Goal: Obtain resource: Download file/media

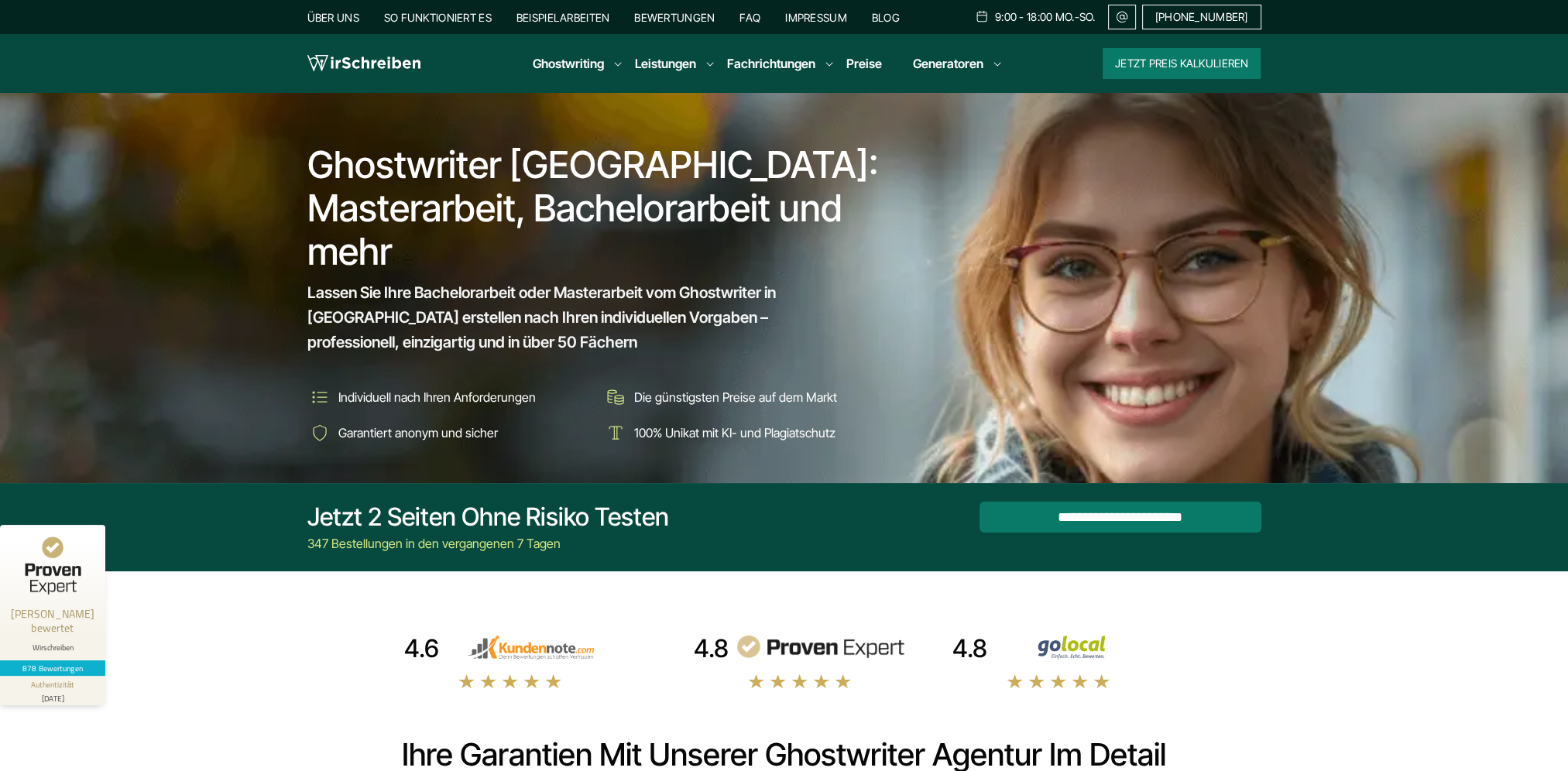
click at [594, 18] on link "Beispielarbeiten" at bounding box center [563, 17] width 93 height 13
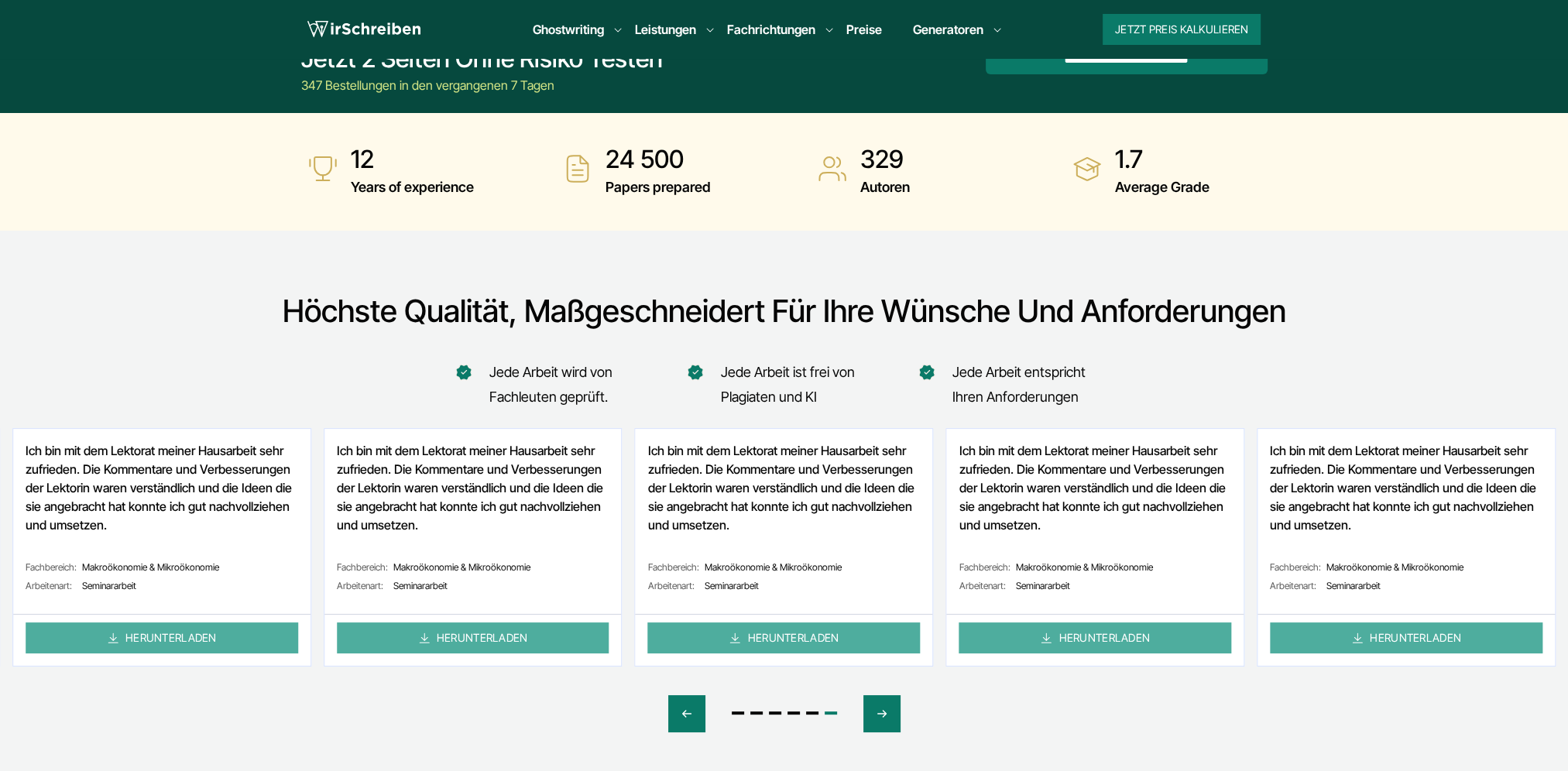
scroll to position [464, 0]
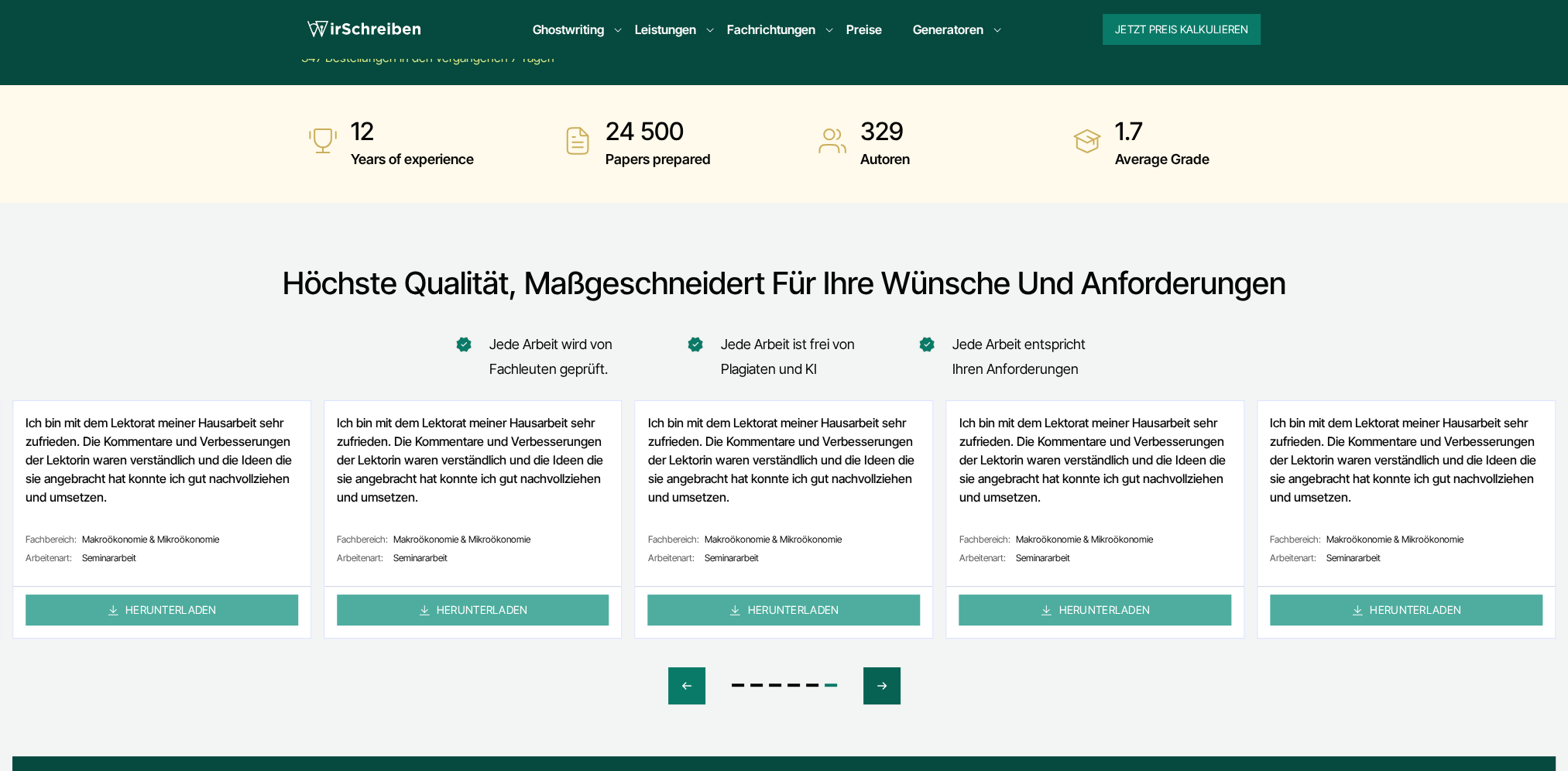
click at [882, 696] on icon "Next slide" at bounding box center [881, 686] width 12 height 37
click at [884, 696] on icon "Next slide" at bounding box center [881, 686] width 12 height 37
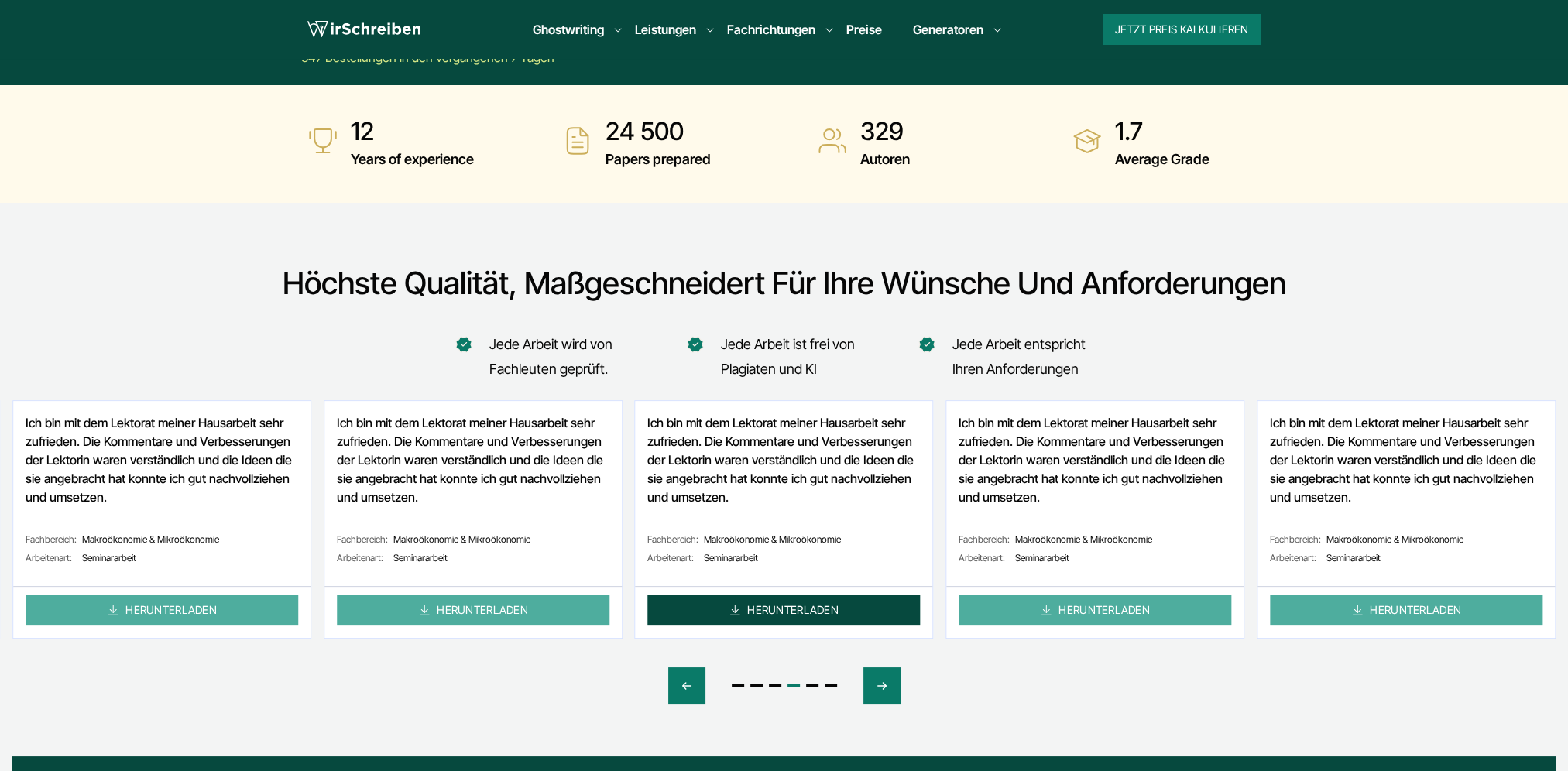
click at [868, 610] on link "HERUNTERLADEN" at bounding box center [784, 610] width 273 height 31
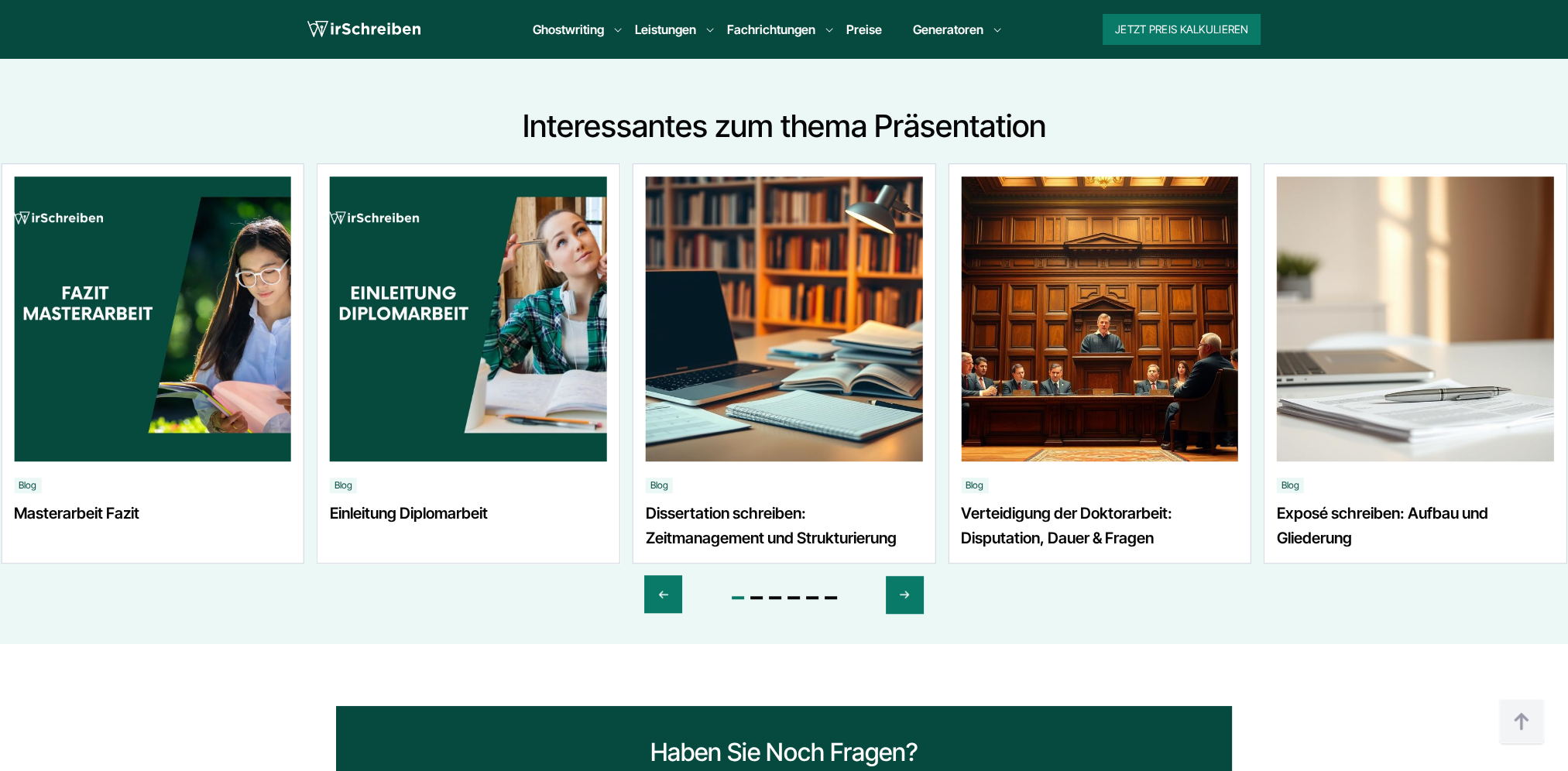
scroll to position [1470, 0]
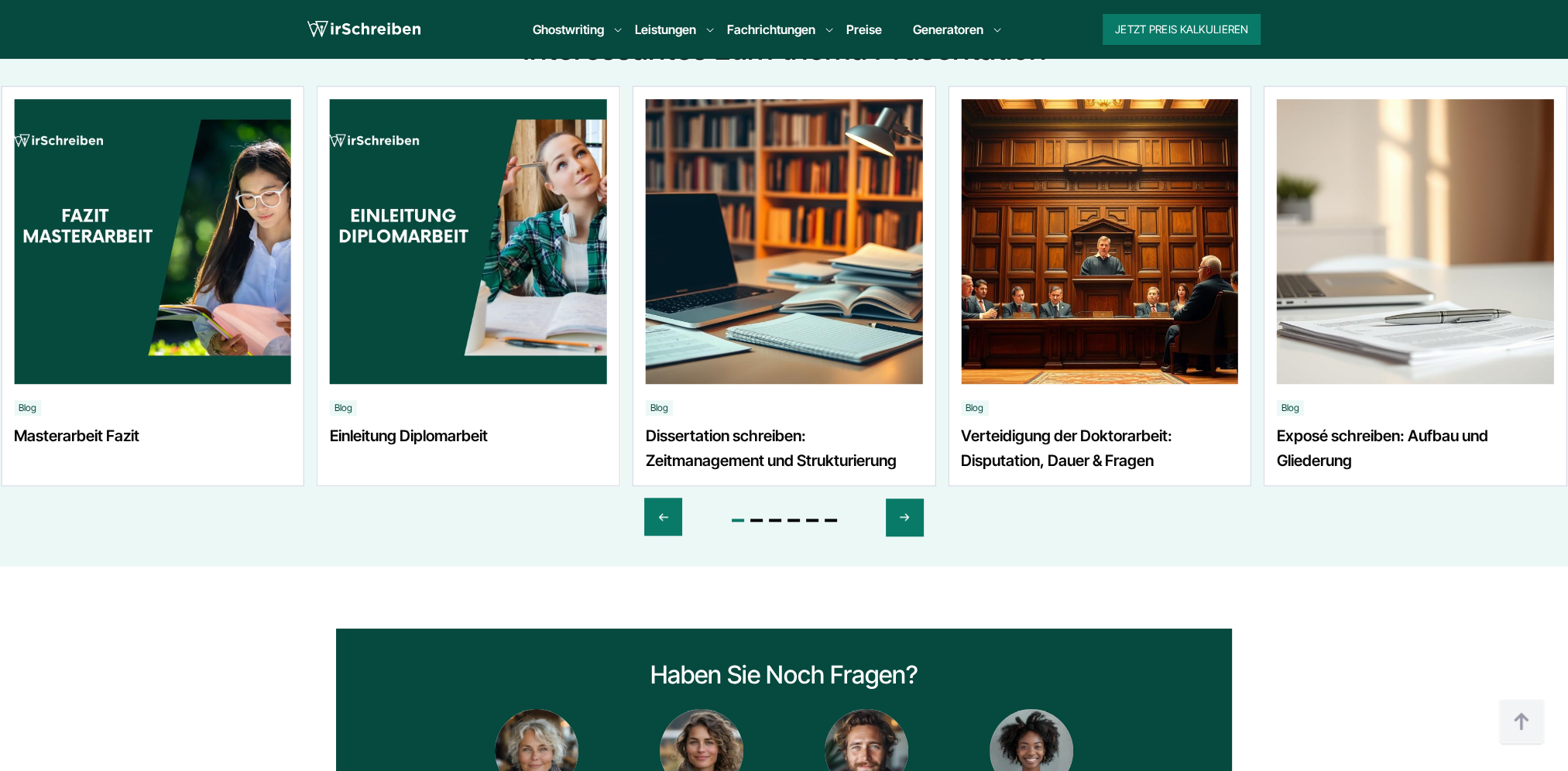
click at [1020, 440] on link "Verteidigung der Doktorarbeit: Disputation, Dauer & Fragen" at bounding box center [1100, 448] width 277 height 50
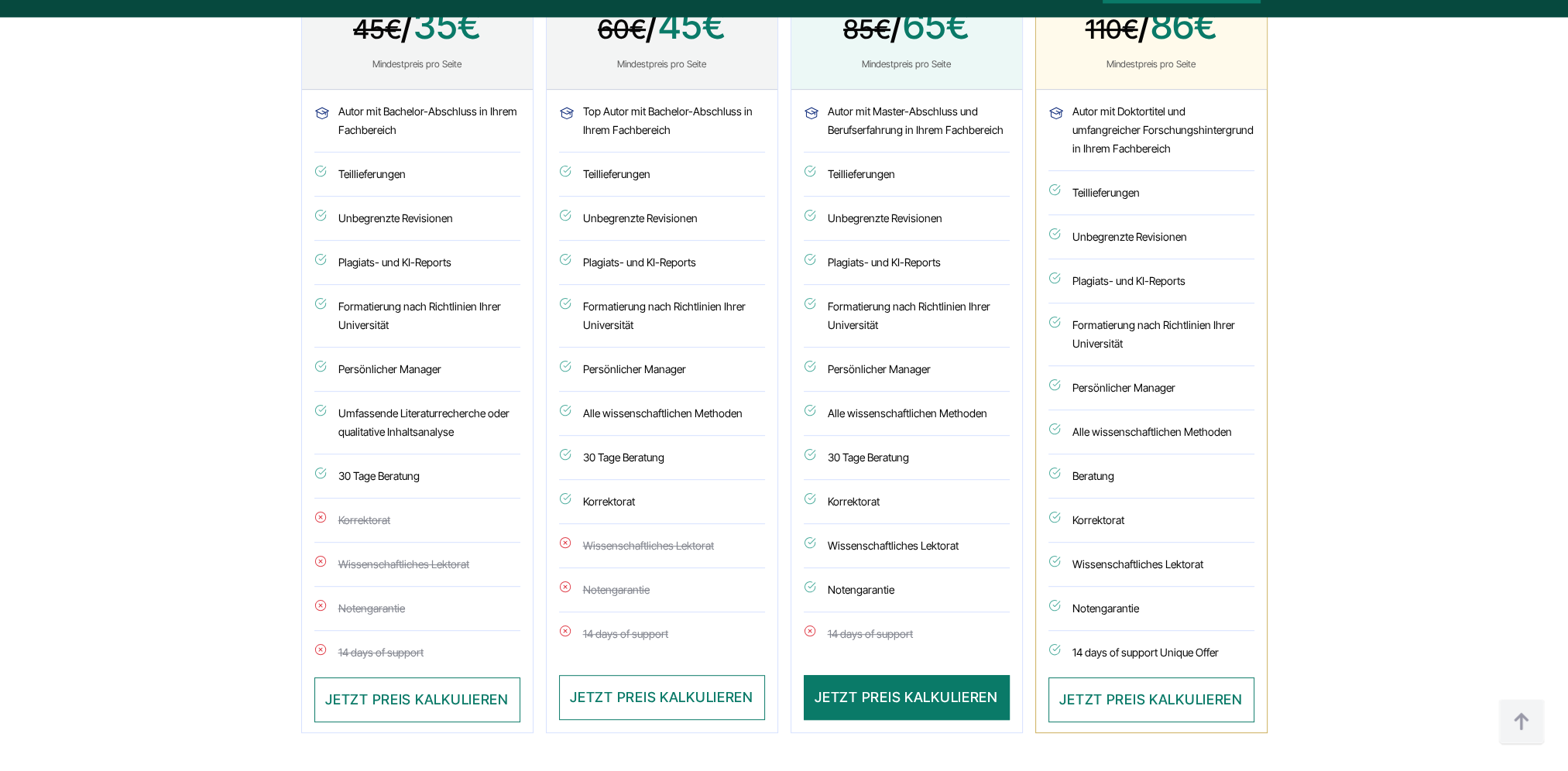
scroll to position [1006, 0]
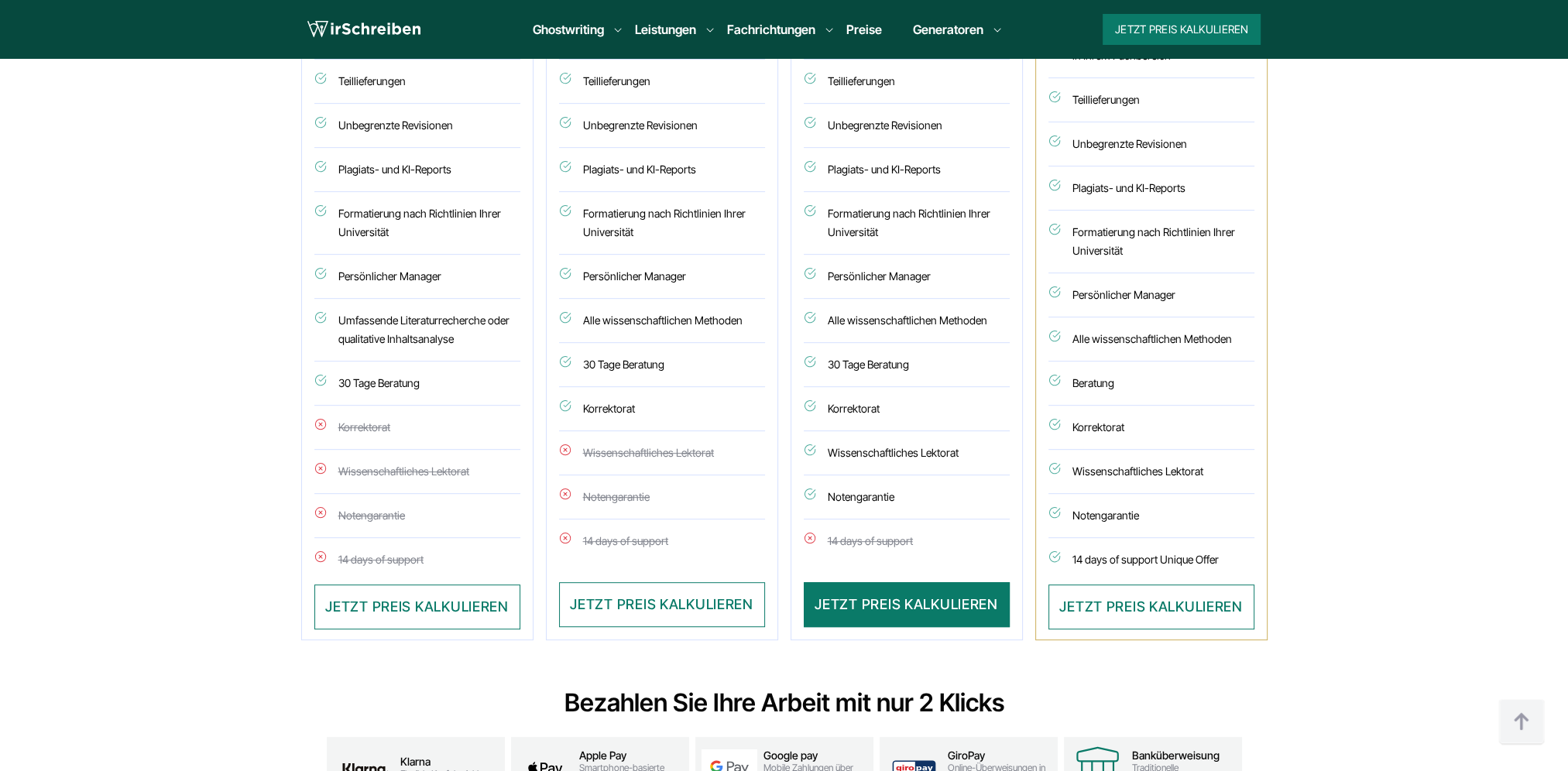
click at [899, 543] on li "14 days of support" at bounding box center [906, 542] width 206 height 47
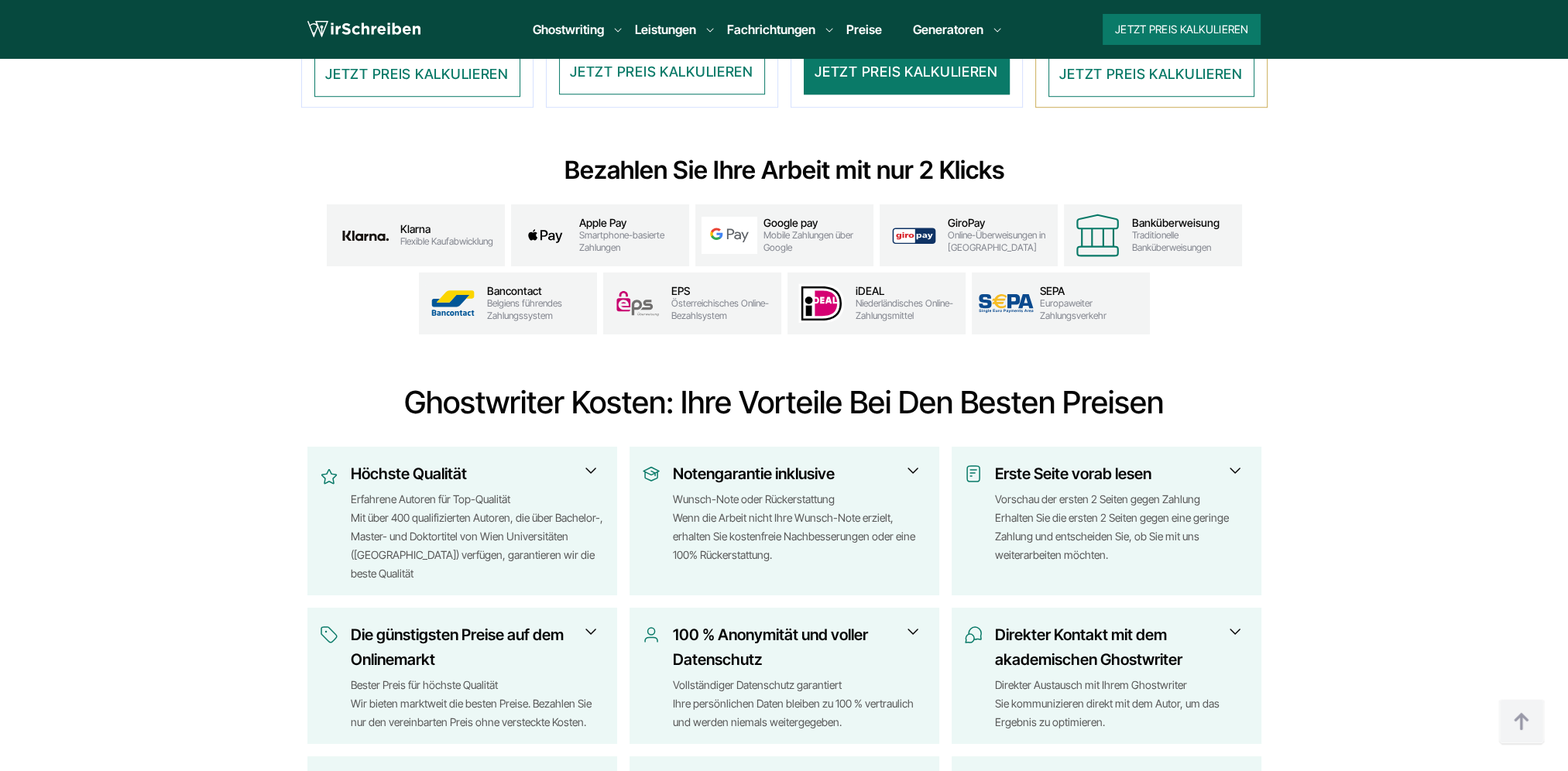
scroll to position [1626, 0]
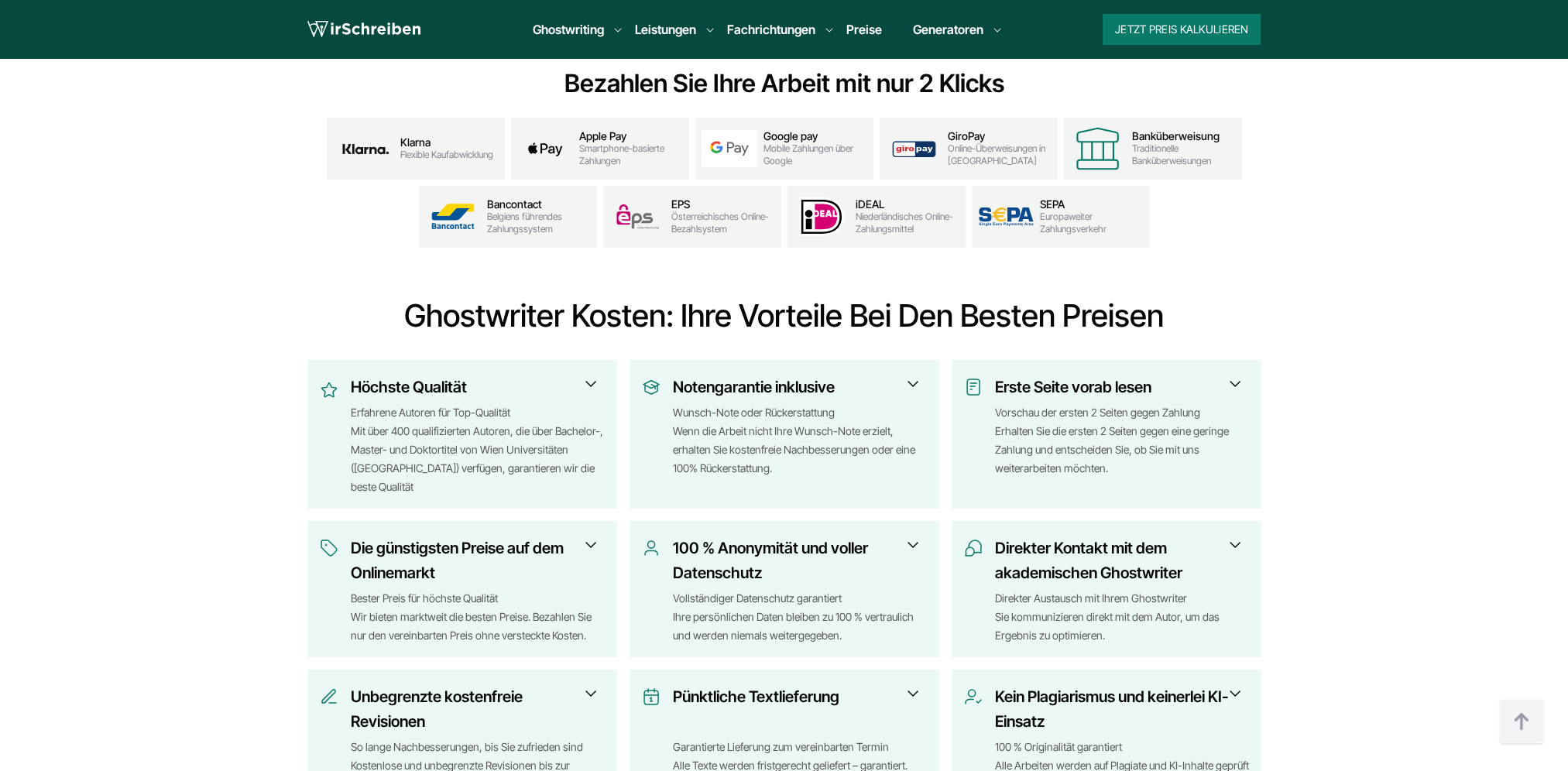
click at [914, 387] on span at bounding box center [913, 384] width 18 height 18
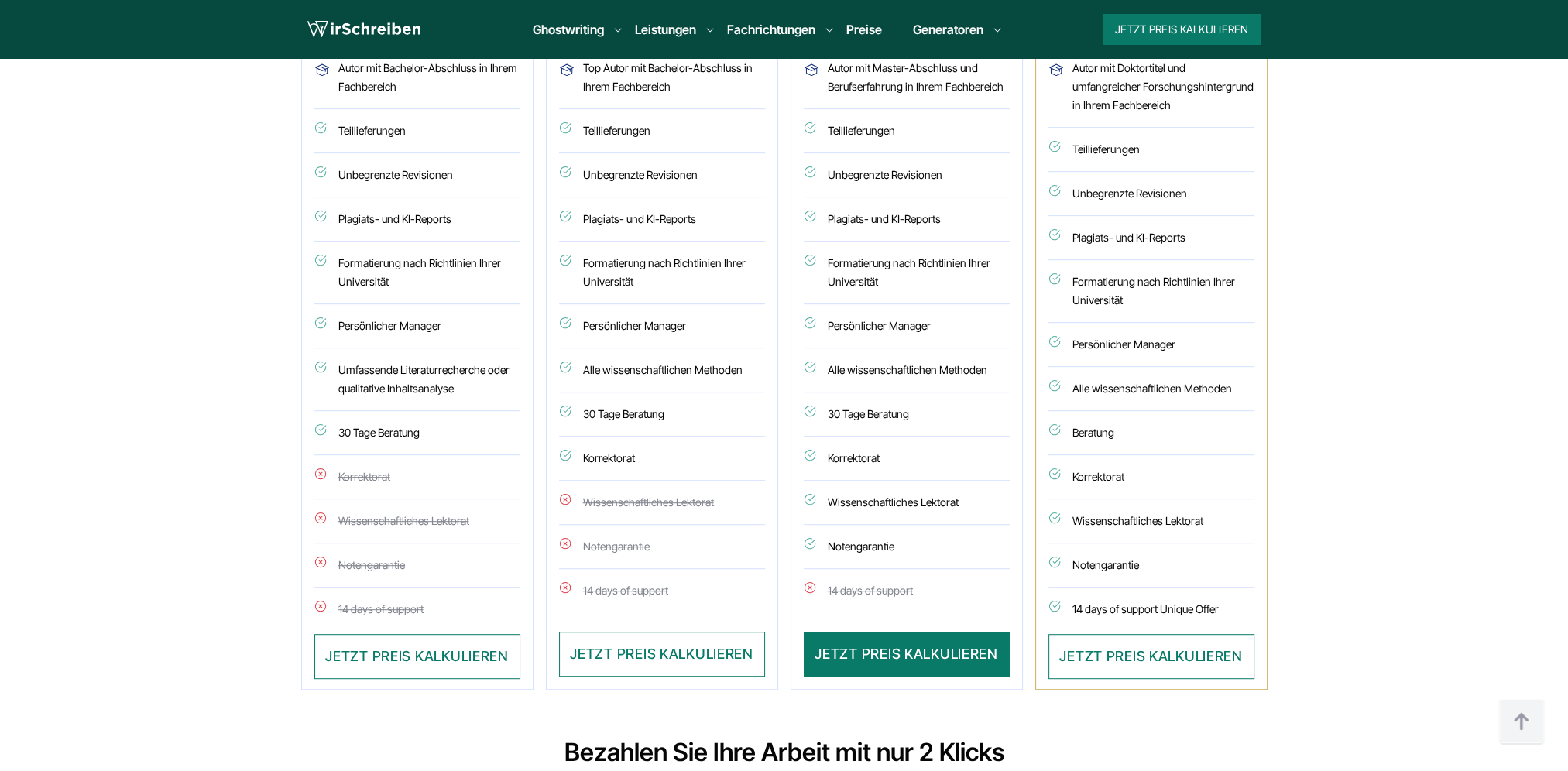
scroll to position [929, 0]
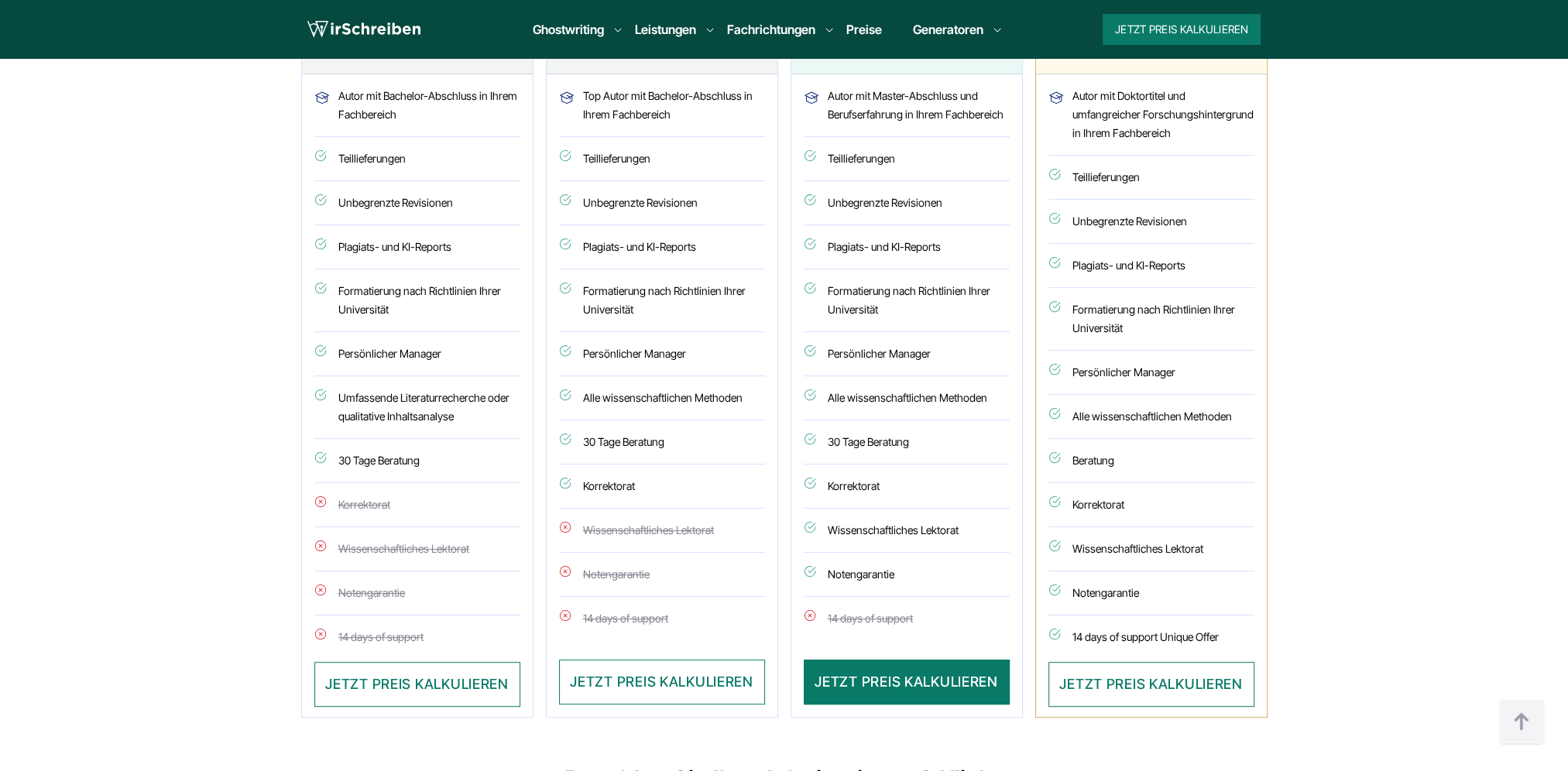
click at [1052, 631] on li "14 days of support Unique Offer" at bounding box center [1151, 638] width 206 height 47
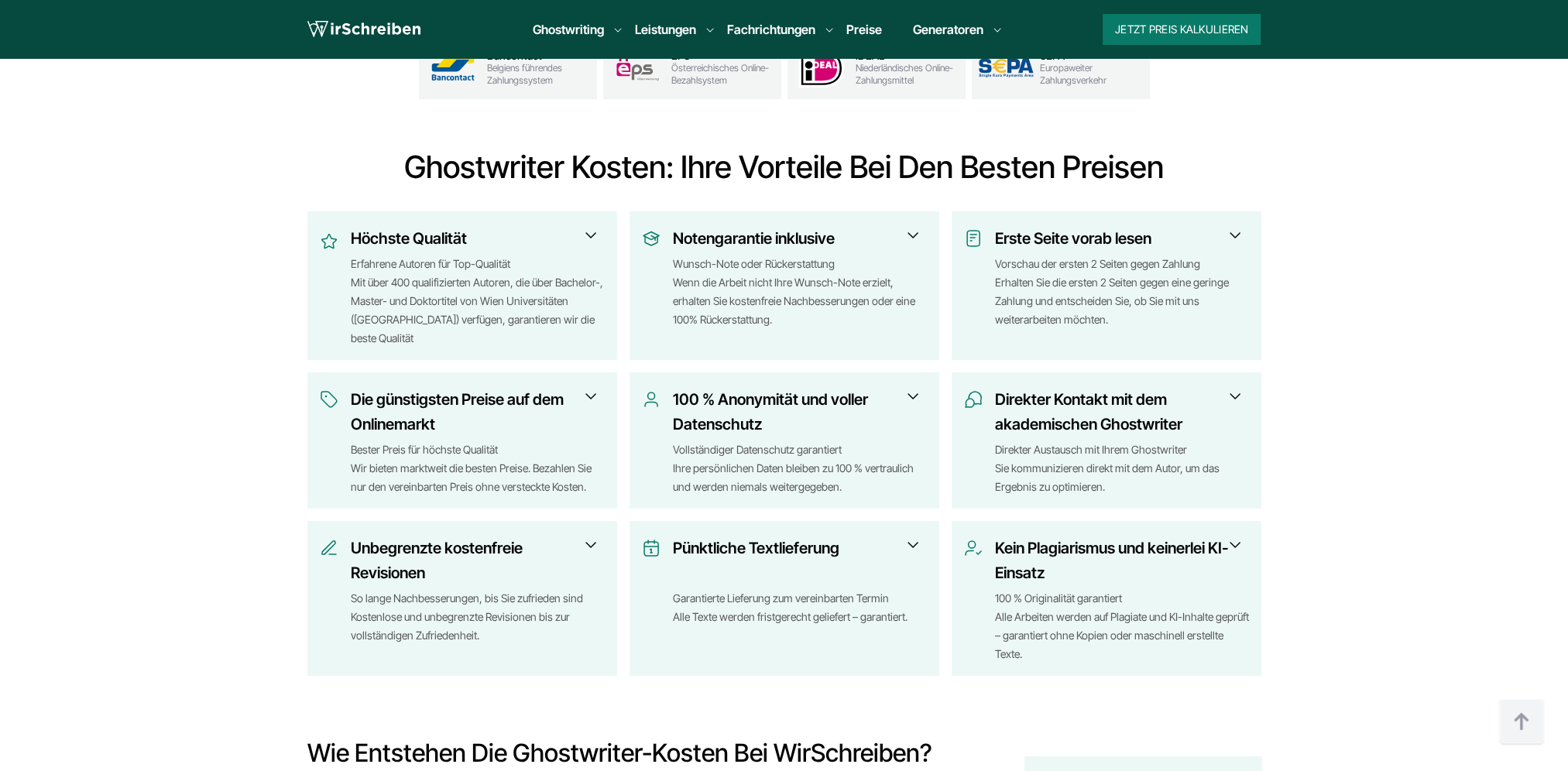
scroll to position [1858, 0]
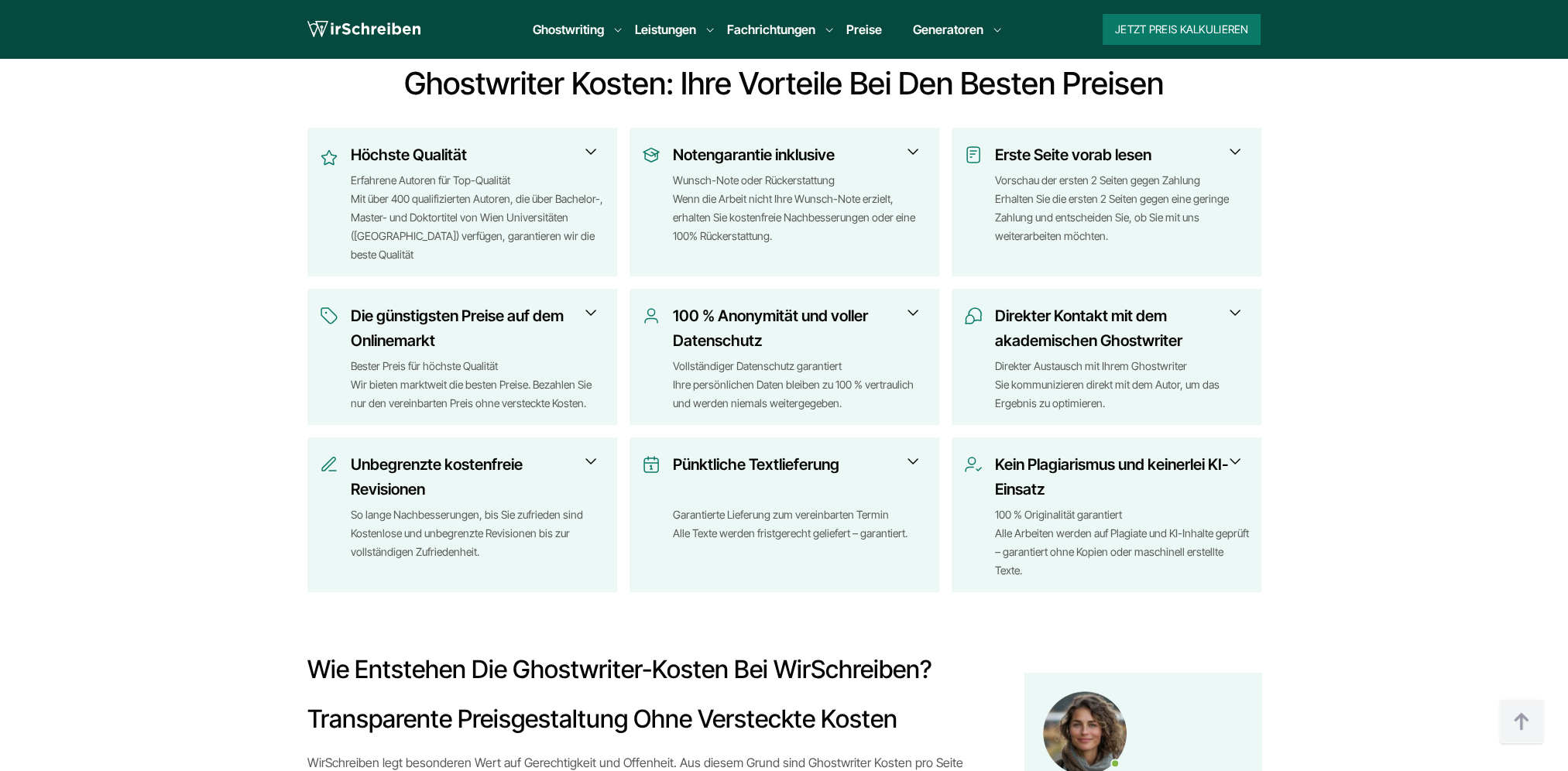
click at [591, 462] on span at bounding box center [590, 462] width 18 height 18
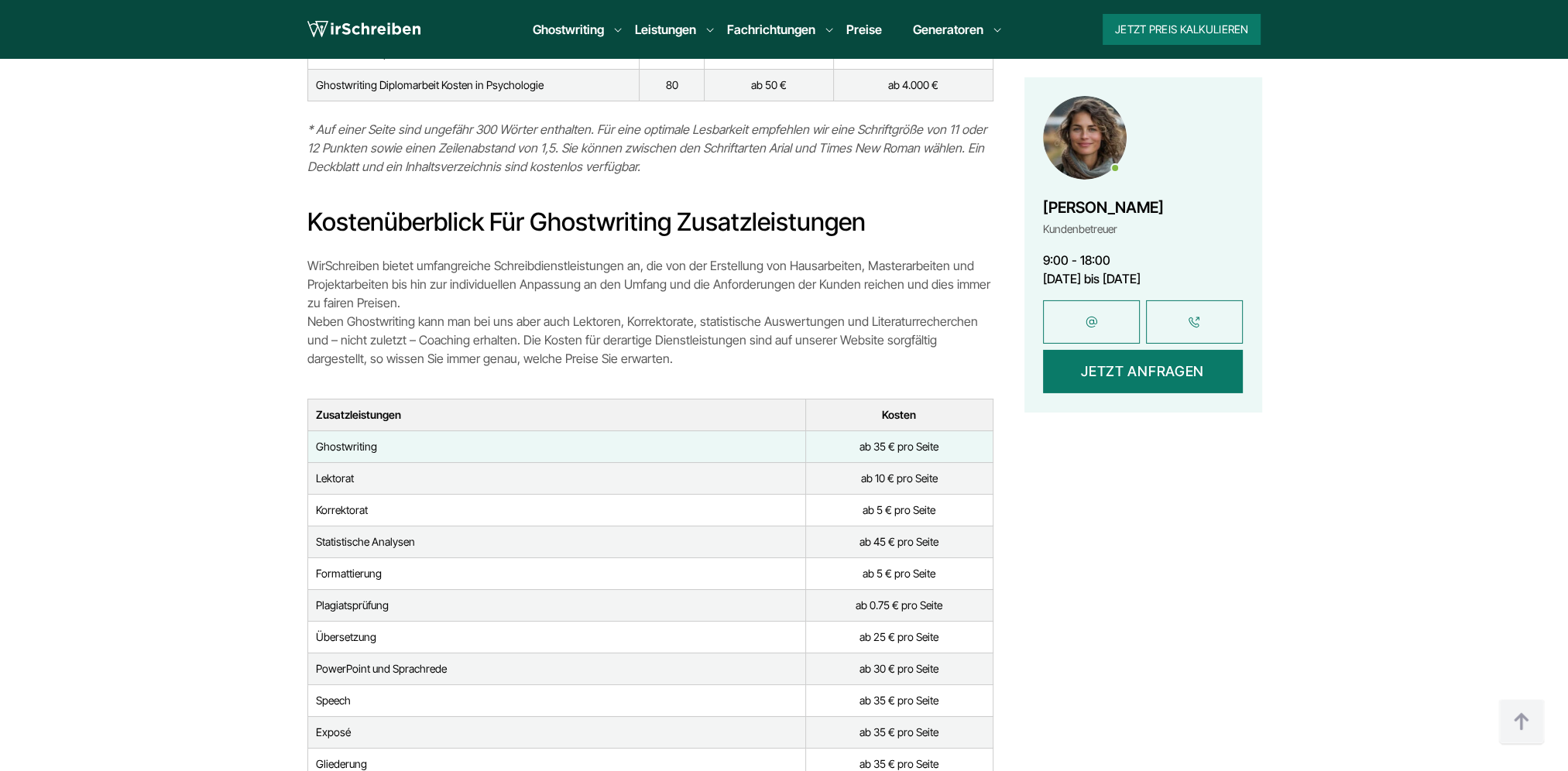
scroll to position [6812, 0]
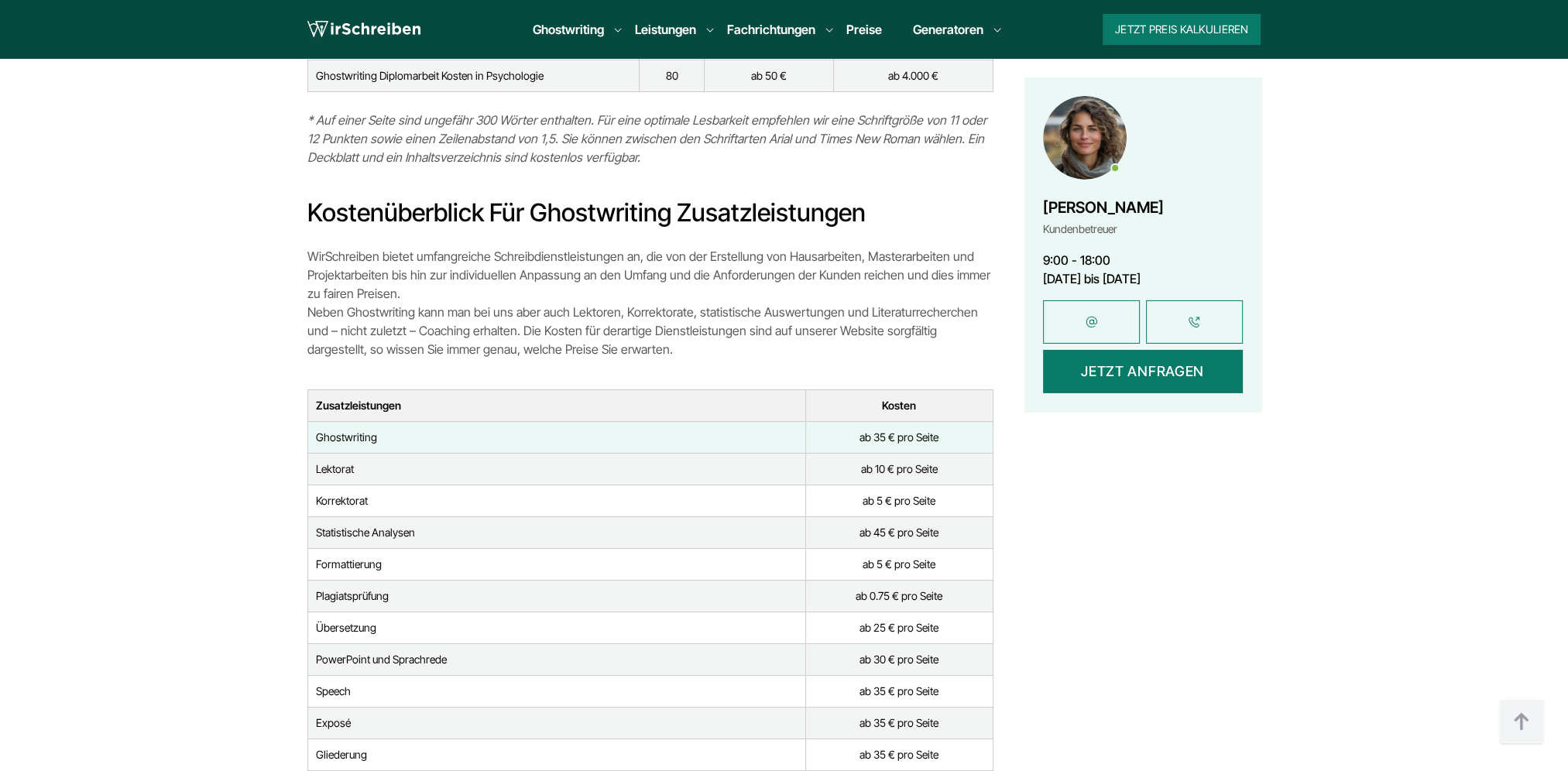
click at [874, 453] on td "ab 10 € pro Seite" at bounding box center [899, 468] width 186 height 32
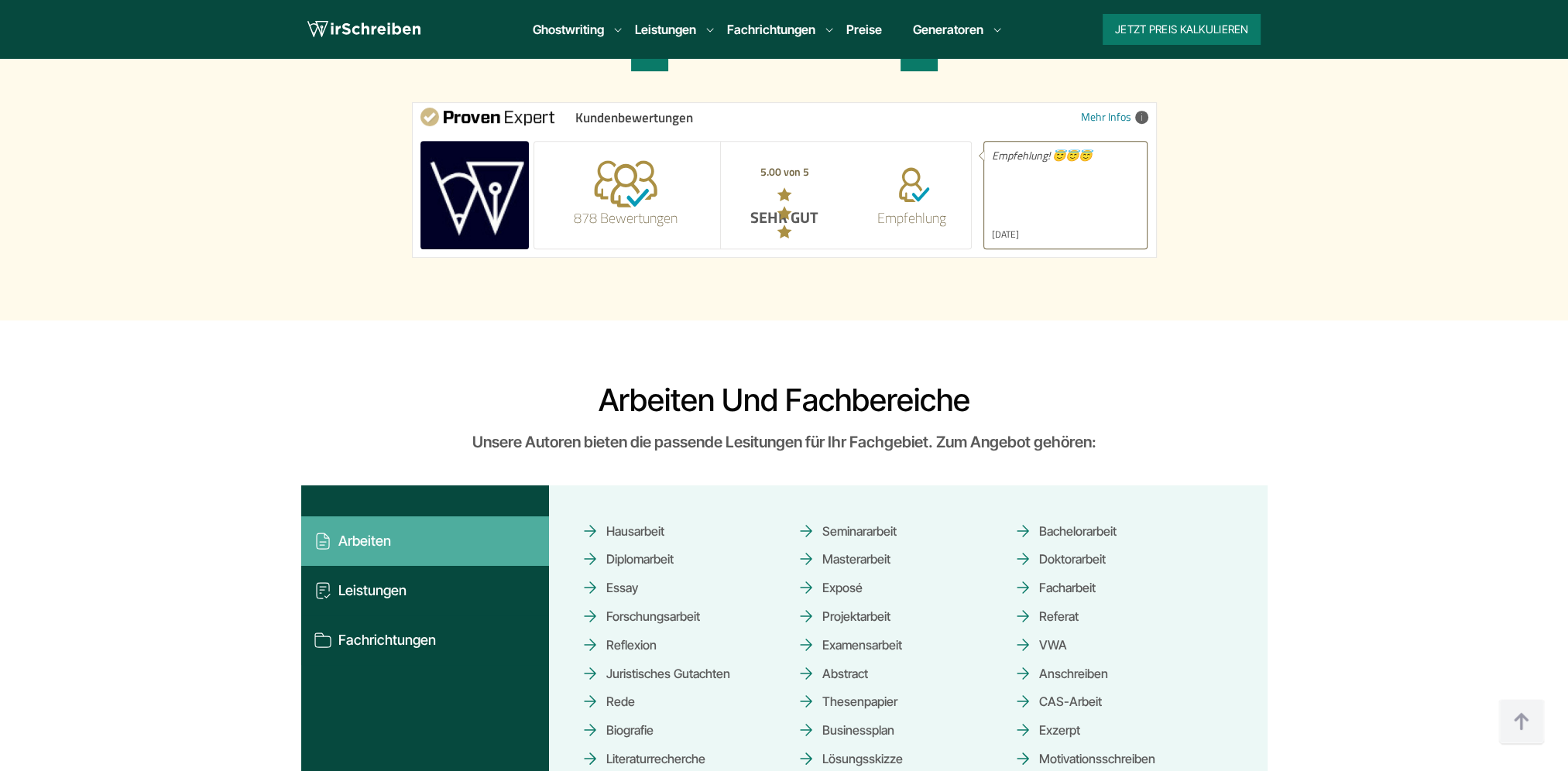
scroll to position [8902, 0]
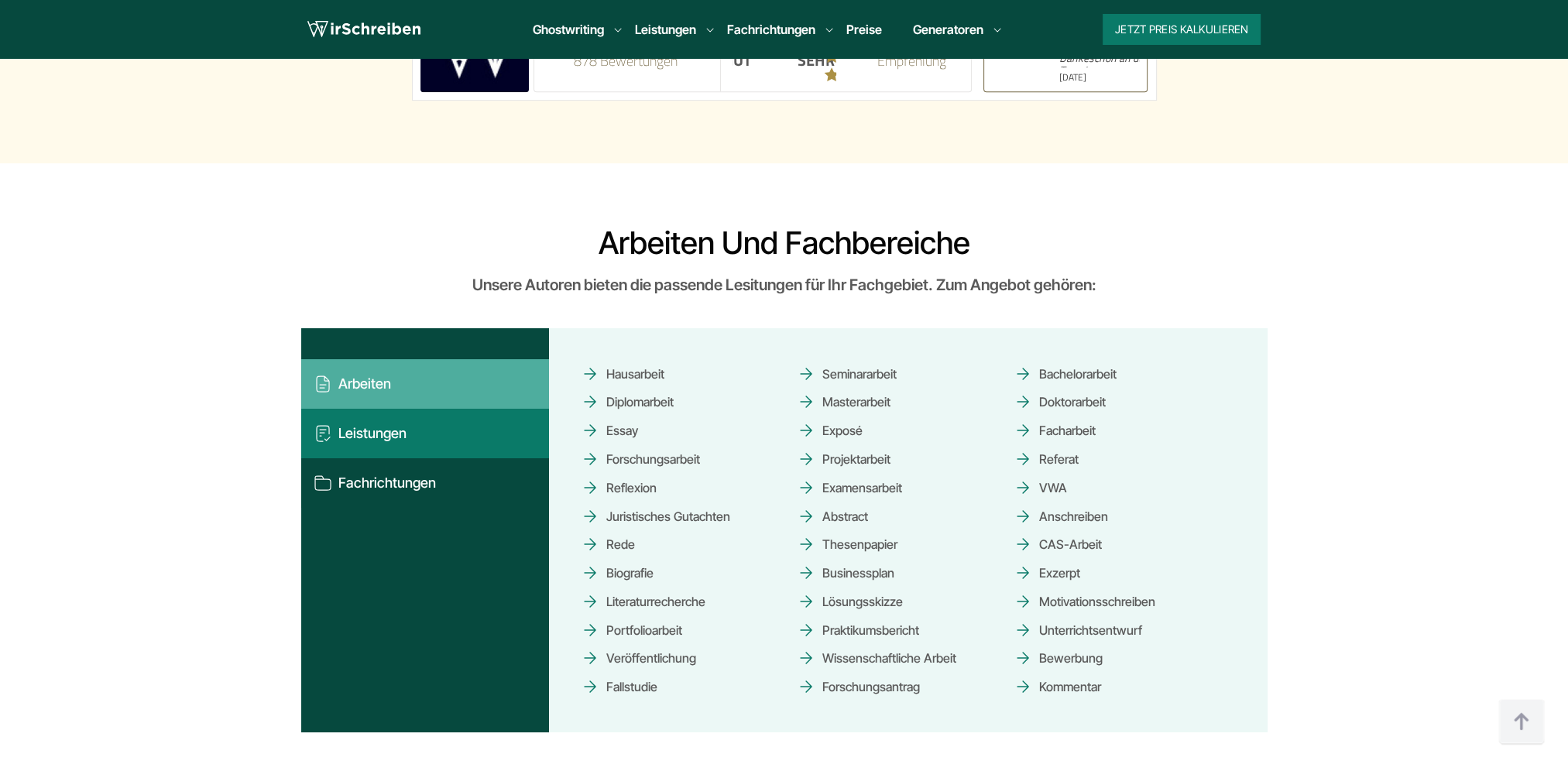
click at [383, 408] on button "Leistungen" at bounding box center [425, 433] width 248 height 50
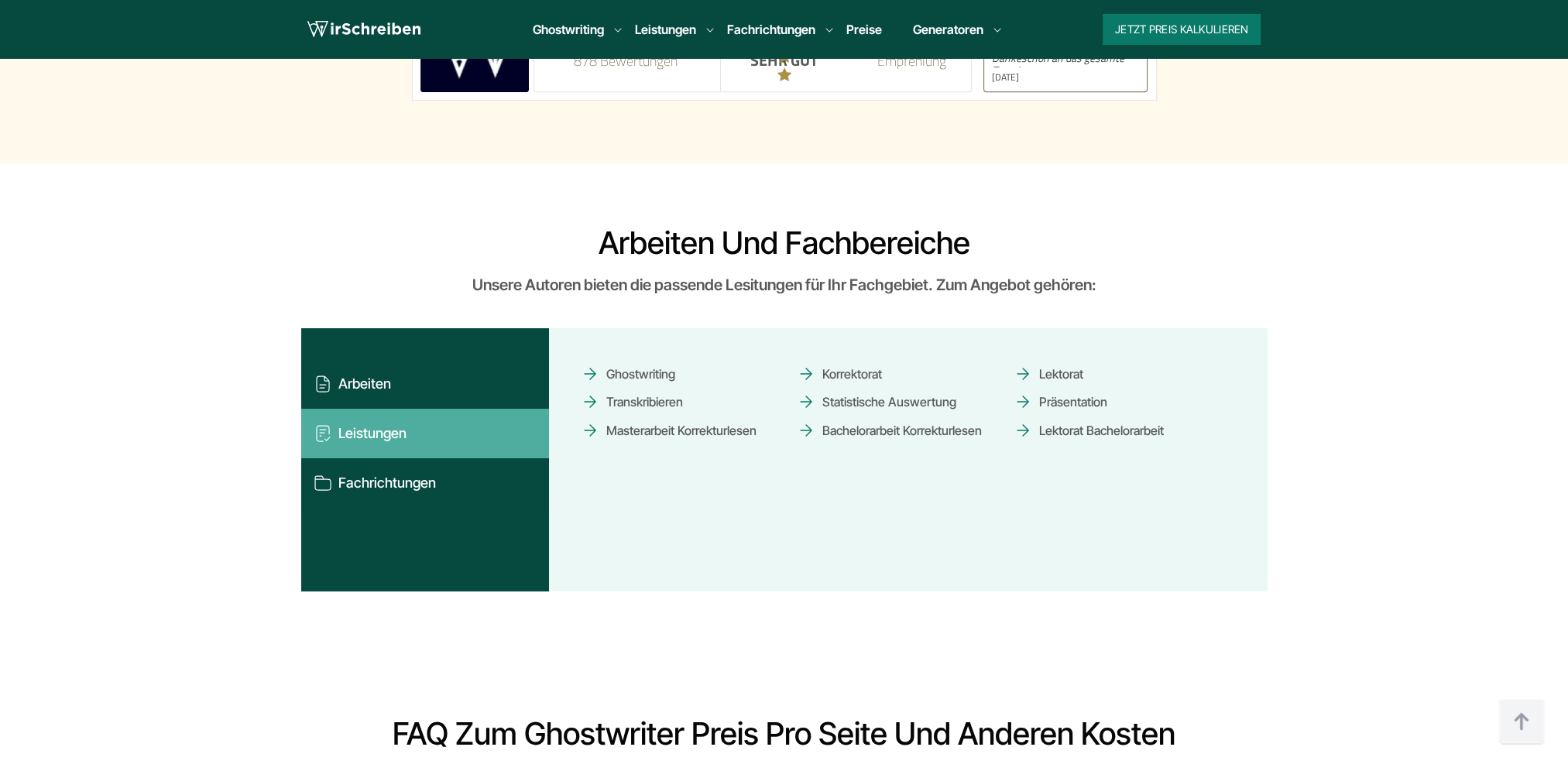
click at [1114, 418] on link "Lektorat Bachelorarbeit" at bounding box center [1089, 431] width 151 height 28
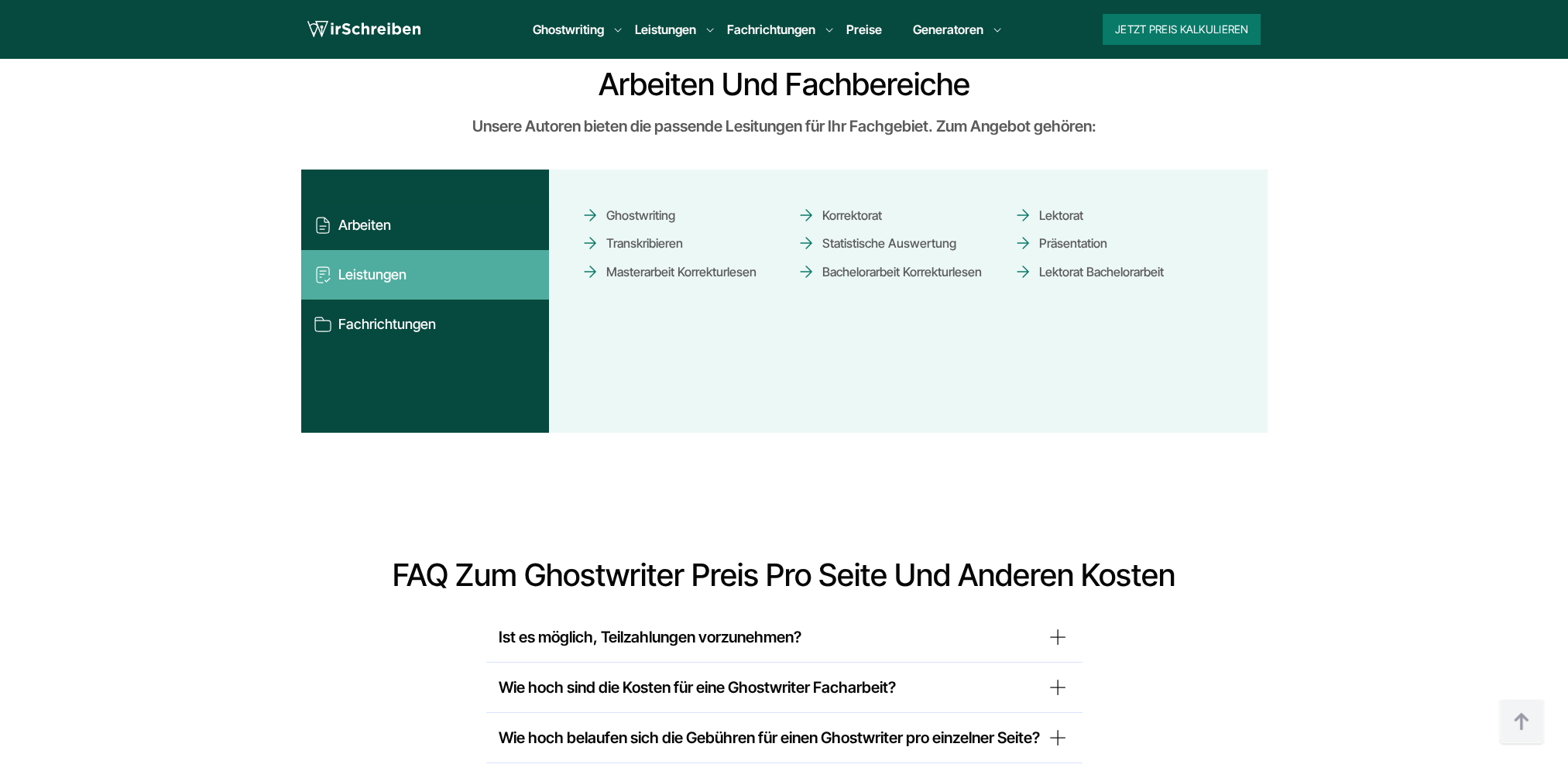
scroll to position [9212, 0]
